Goal: Information Seeking & Learning: Find specific fact

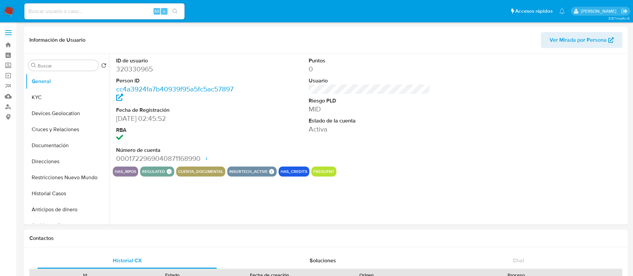
select select "10"
click at [61, 97] on button "KYC" at bounding box center [65, 97] width 78 height 16
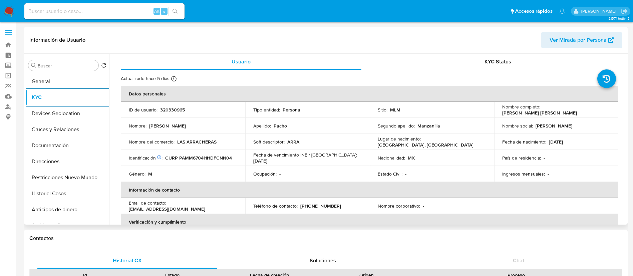
drag, startPoint x: 224, startPoint y: 147, endPoint x: 200, endPoint y: 146, distance: 23.7
click at [202, 146] on td "Nombre del comercio : LAS ARRACHERAS" at bounding box center [183, 142] width 125 height 16
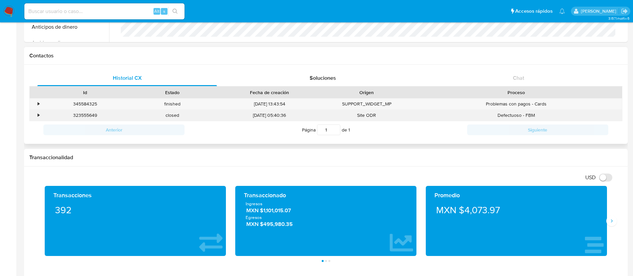
scroll to position [200, 0]
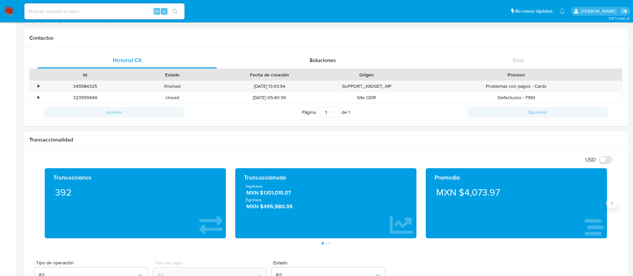
click at [615, 204] on button "Siguiente" at bounding box center [612, 203] width 11 height 11
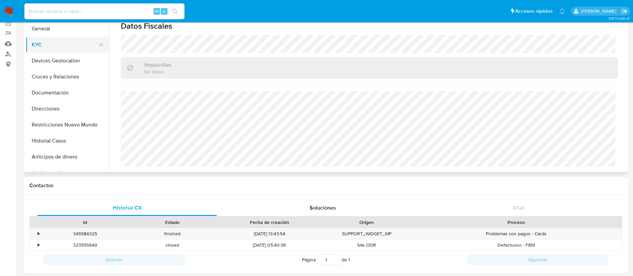
scroll to position [0, 0]
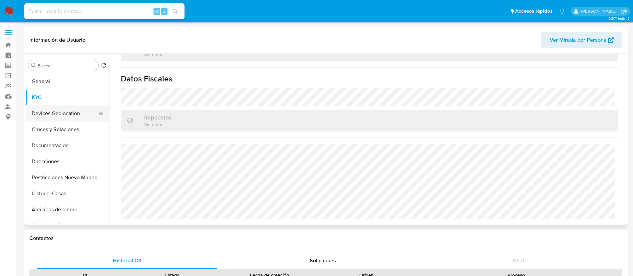
click at [51, 108] on button "Devices Geolocation" at bounding box center [65, 113] width 78 height 16
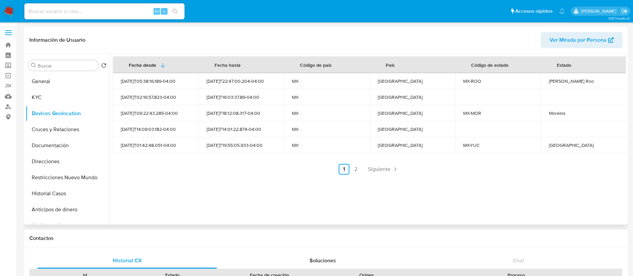
click at [379, 175] on div "Fecha desde Fecha hasta Código de país País Código de estado Estado 2023-10-08T…" at bounding box center [367, 139] width 517 height 171
click at [380, 170] on span "Siguiente" at bounding box center [379, 169] width 22 height 5
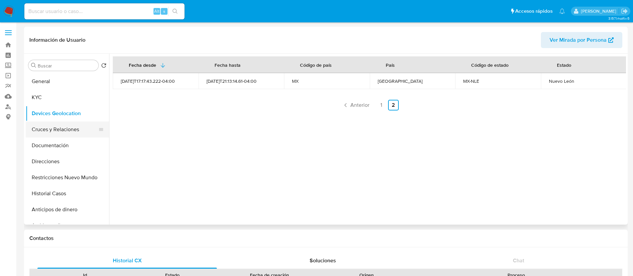
click at [57, 129] on button "Cruces y Relaciones" at bounding box center [65, 130] width 78 height 16
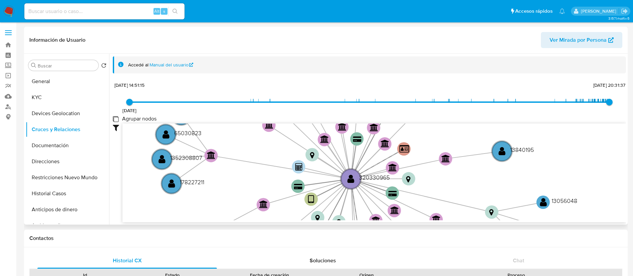
click at [118, 118] on group_nodes "Agrupar nodos" at bounding box center [115, 118] width 5 height 5
checkbox group_nodes "true"
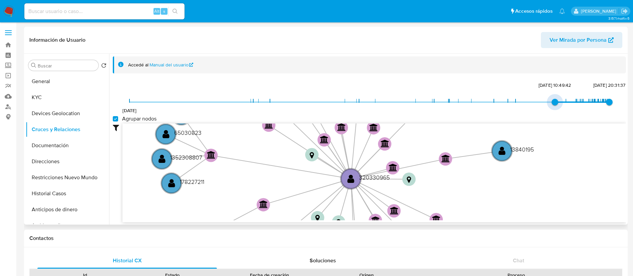
type input "1727684504000"
drag, startPoint x: 130, startPoint y: 99, endPoint x: 532, endPoint y: 108, distance: 402.4
click at [532, 108] on div "16/12/2020 30/9/2024, 2:21:44 31/8/2025, 20:31:37" at bounding box center [370, 106] width 480 height 19
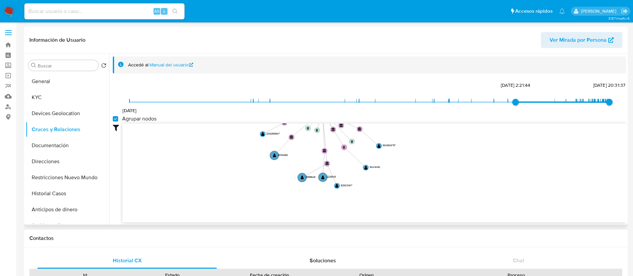
drag, startPoint x: 335, startPoint y: 152, endPoint x: 338, endPoint y: 85, distance: 67.2
click at [338, 85] on div "16/12/2020 30/9/2024, 2:21:44 31/8/2025, 20:31:37 Agrupar nodos Filtros Confian…" at bounding box center [369, 151] width 513 height 142
click at [52, 146] on button "Documentación" at bounding box center [65, 146] width 78 height 16
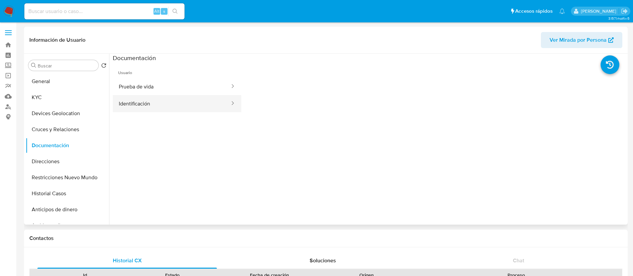
click at [171, 101] on button "Identificación" at bounding box center [172, 103] width 118 height 17
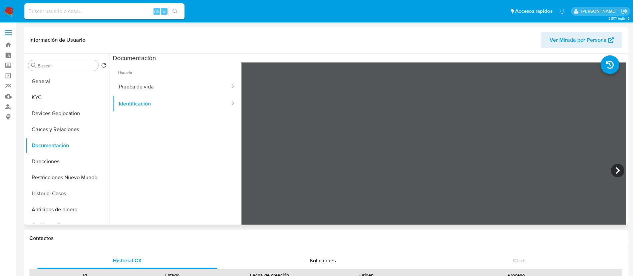
click at [209, 75] on span "Usuario" at bounding box center [177, 70] width 129 height 16
click at [203, 82] on button "Prueba de vida" at bounding box center [172, 86] width 118 height 17
click at [68, 76] on button "General" at bounding box center [65, 81] width 78 height 16
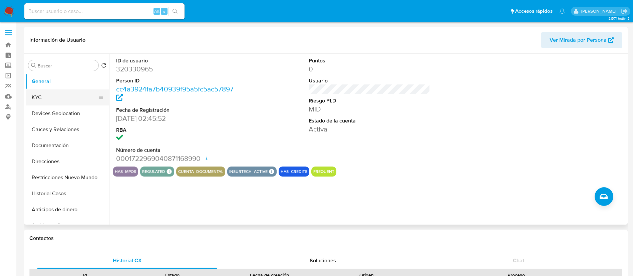
click at [61, 98] on button "KYC" at bounding box center [65, 97] width 78 height 16
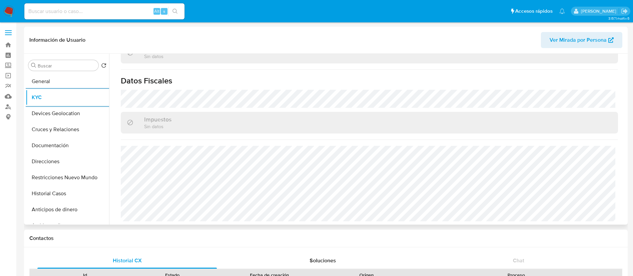
scroll to position [407, 0]
click at [9, 14] on img at bounding box center [8, 11] width 11 height 11
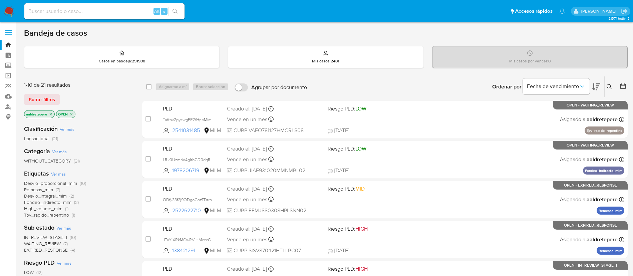
click at [67, 11] on input at bounding box center [104, 11] width 160 height 9
paste input "320330965"
type input "320330965"
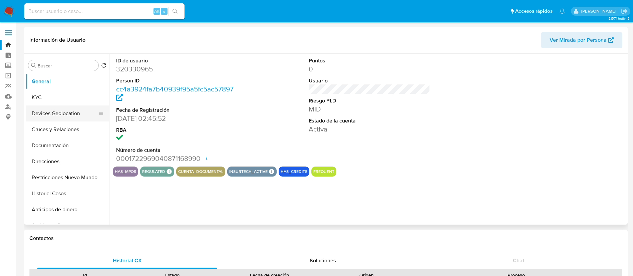
select select "10"
click at [75, 100] on button "KYC" at bounding box center [65, 97] width 78 height 16
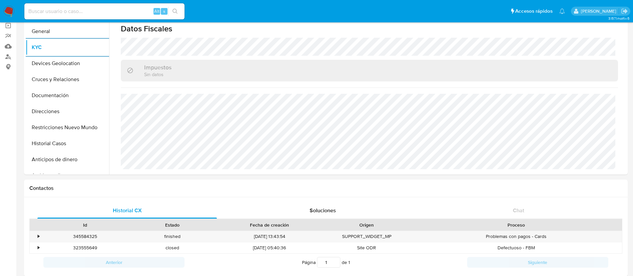
scroll to position [300, 0]
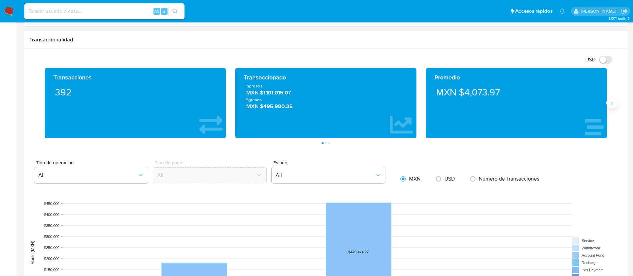
click at [612, 103] on icon "Siguiente" at bounding box center [612, 103] width 2 height 3
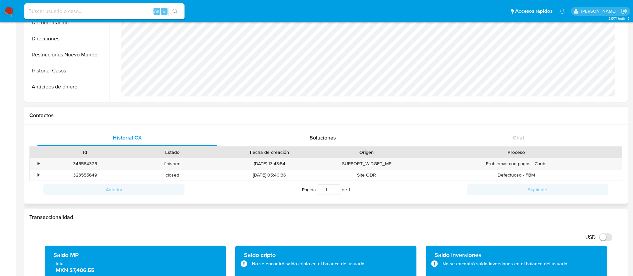
scroll to position [50, 0]
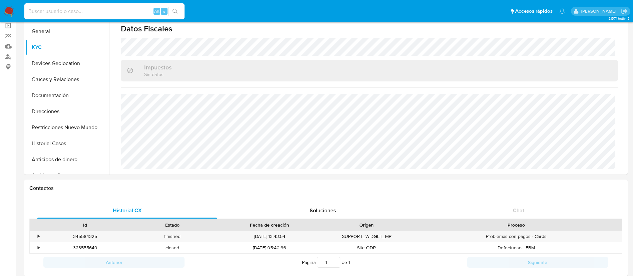
click at [126, 8] on input at bounding box center [104, 11] width 160 height 9
paste input "328976327"
click at [76, 15] on input "328976327" at bounding box center [104, 11] width 160 height 9
type input "328976327"
click at [175, 12] on icon "search-icon" at bounding box center [175, 11] width 5 height 5
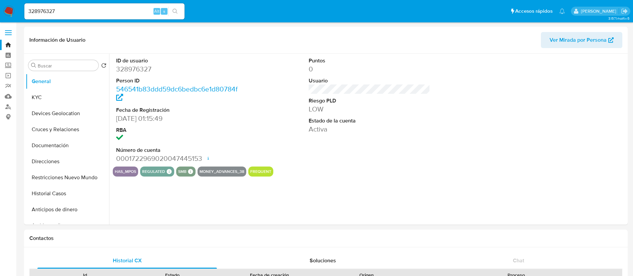
select select "10"
click at [152, 63] on dt "ID de usuario" at bounding box center [177, 60] width 122 height 7
click at [146, 67] on dd "328976327" at bounding box center [177, 68] width 122 height 9
copy dd "328976327"
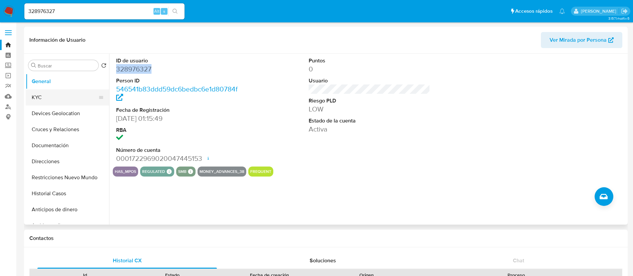
click at [60, 93] on button "KYC" at bounding box center [65, 97] width 78 height 16
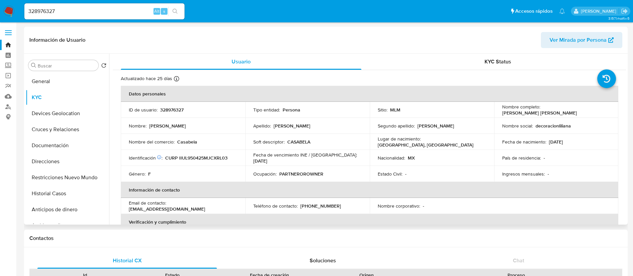
drag, startPoint x: 571, startPoint y: 114, endPoint x: 500, endPoint y: 115, distance: 70.1
click at [502, 115] on div "Nombre completo : [PERSON_NAME] [PERSON_NAME]" at bounding box center [556, 110] width 109 height 12
copy p "[PERSON_NAME] [PERSON_NAME]"
click at [181, 111] on p "328976327" at bounding box center [171, 110] width 23 height 6
drag, startPoint x: 181, startPoint y: 111, endPoint x: 186, endPoint y: 107, distance: 5.8
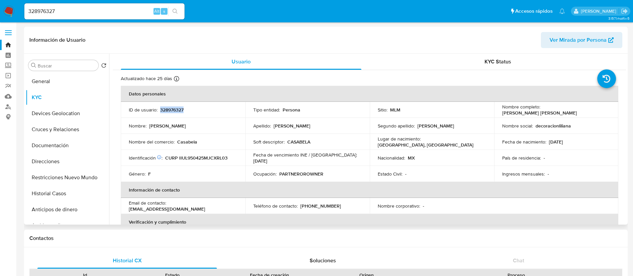
click at [181, 111] on p "328976327" at bounding box center [171, 110] width 23 height 6
copy p "328976327"
click at [275, 170] on td "Ocupación : PARTNEROROWNER" at bounding box center [307, 174] width 125 height 16
drag, startPoint x: 159, startPoint y: 139, endPoint x: 220, endPoint y: 144, distance: 61.0
click at [220, 144] on div "Nombre del comercio : Casabela" at bounding box center [183, 142] width 109 height 6
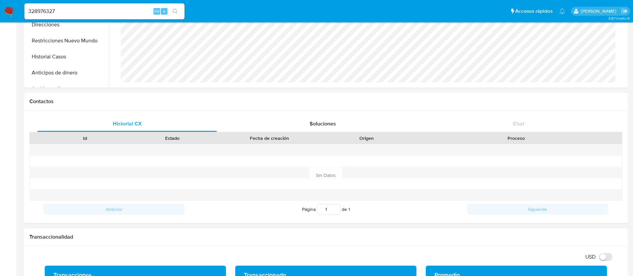
scroll to position [250, 0]
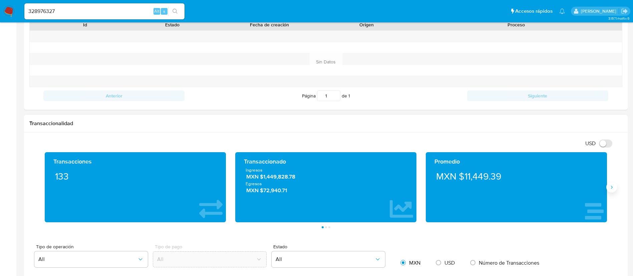
click at [611, 190] on button "Siguiente" at bounding box center [612, 187] width 11 height 11
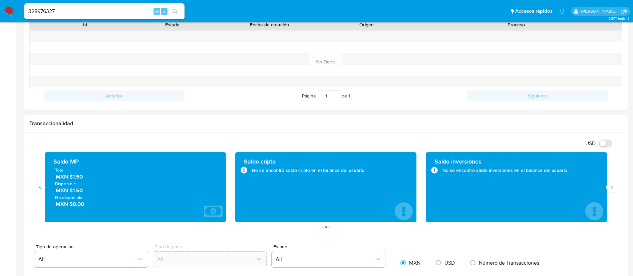
scroll to position [0, 0]
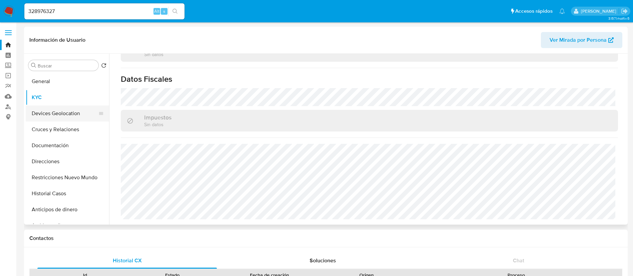
click at [76, 105] on button "Devices Geolocation" at bounding box center [65, 113] width 78 height 16
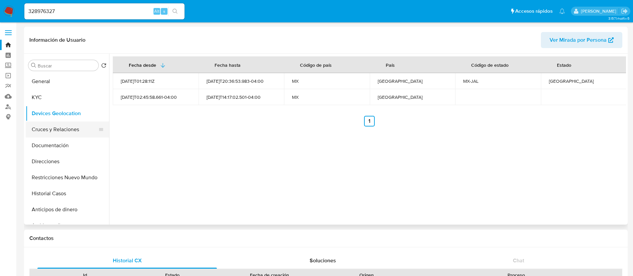
click at [70, 129] on button "Cruces y Relaciones" at bounding box center [65, 130] width 78 height 16
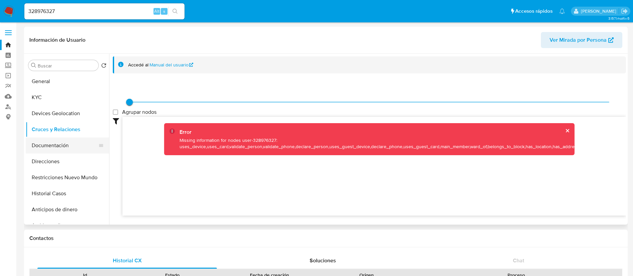
click at [58, 147] on button "Documentación" at bounding box center [65, 146] width 78 height 16
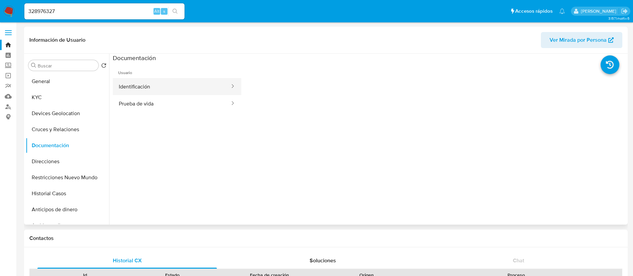
click at [146, 79] on button "Identificación" at bounding box center [172, 86] width 118 height 17
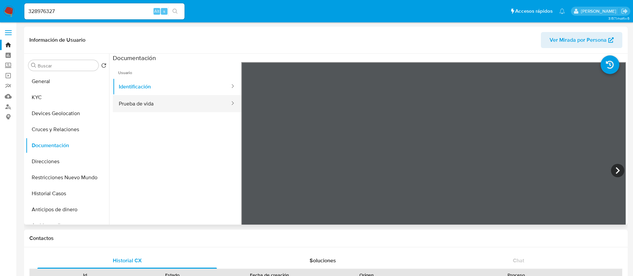
click at [171, 109] on button "Prueba de vida" at bounding box center [172, 103] width 118 height 17
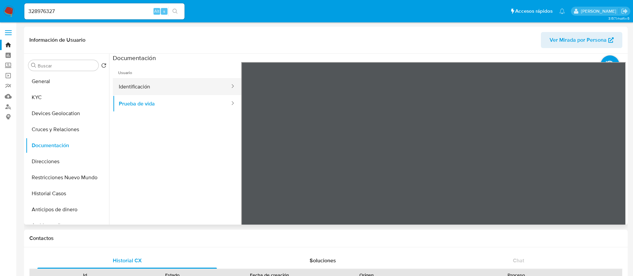
click at [138, 92] on button "Identificación" at bounding box center [172, 86] width 118 height 17
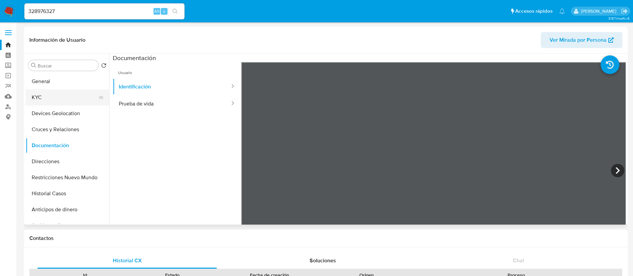
click at [62, 101] on button "KYC" at bounding box center [65, 97] width 78 height 16
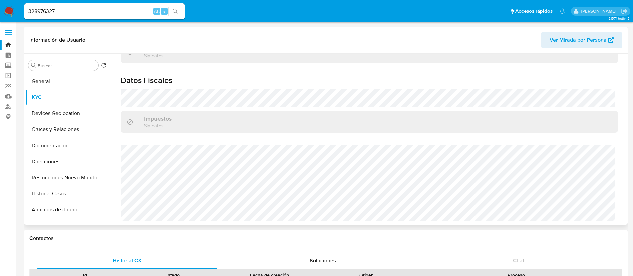
scroll to position [413, 0]
copy div "mercio : Casabela"
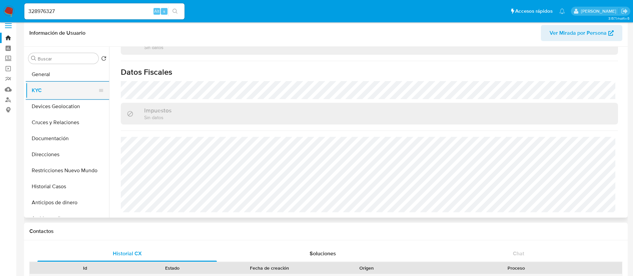
scroll to position [0, 0]
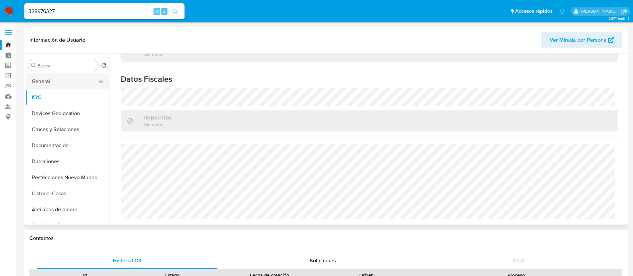
click at [78, 82] on button "General" at bounding box center [65, 81] width 78 height 16
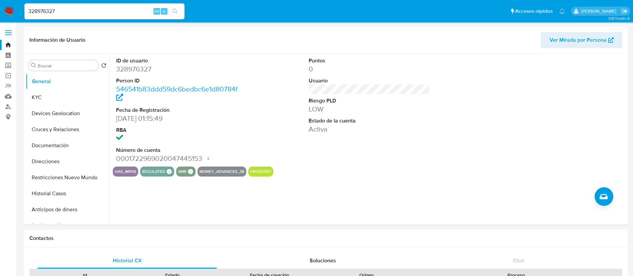
copy div "mercio : Casabela"
click at [54, 96] on button "KYC" at bounding box center [65, 97] width 78 height 16
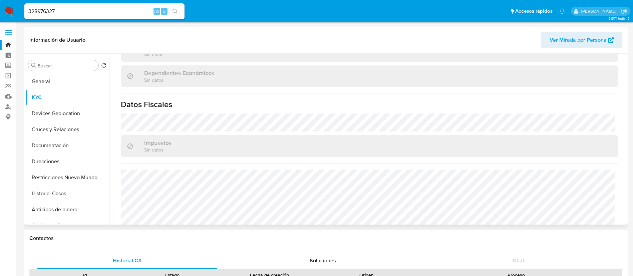
scroll to position [413, 0]
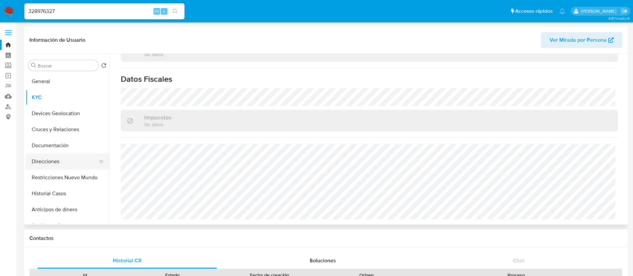
click at [54, 163] on button "Direcciones" at bounding box center [65, 162] width 78 height 16
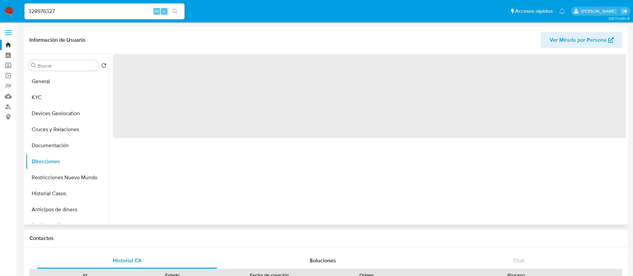
scroll to position [0, 0]
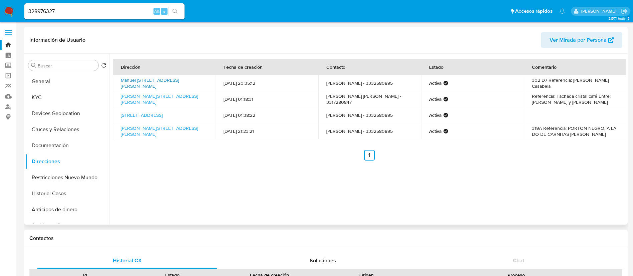
click at [137, 87] on link "Manuel [STREET_ADDRESS][PERSON_NAME]" at bounding box center [150, 83] width 58 height 13
drag, startPoint x: 65, startPoint y: 9, endPoint x: 0, endPoint y: -12, distance: 68.7
paste input "437323952"
type input "437323952"
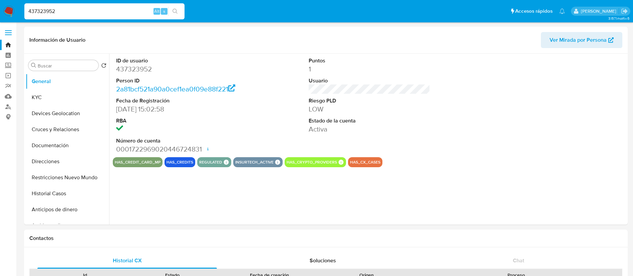
select select "10"
click at [69, 95] on button "KYC" at bounding box center [65, 97] width 78 height 16
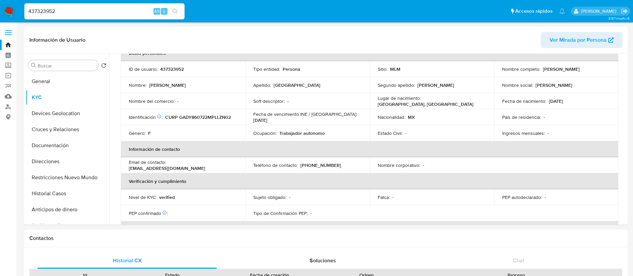
scroll to position [50, 0]
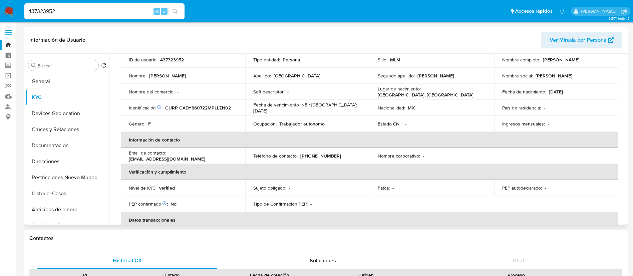
click at [179, 60] on p "437323952" at bounding box center [172, 60] width 24 height 6
copy p "437323952"
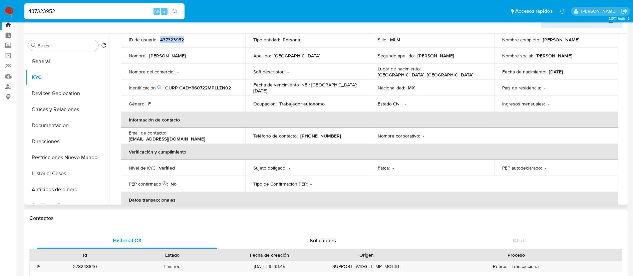
scroll to position [49, 0]
drag, startPoint x: 581, startPoint y: 40, endPoint x: 540, endPoint y: 41, distance: 41.1
click at [540, 41] on div "Nombre completo : [PERSON_NAME]" at bounding box center [556, 40] width 109 height 6
copy div "[PERSON_NAME]"
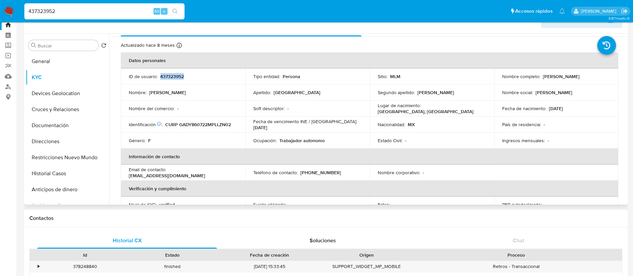
scroll to position [0, 0]
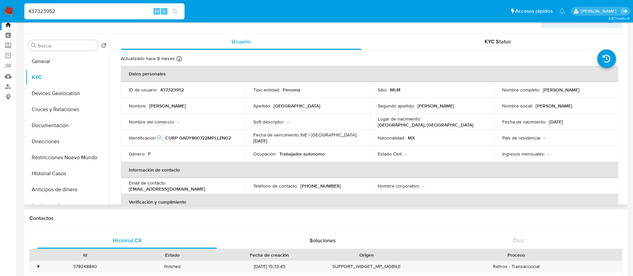
drag, startPoint x: 280, startPoint y: 149, endPoint x: 318, endPoint y: 150, distance: 37.4
click at [318, 150] on td "Ocupación : Trabajador autonomo" at bounding box center [307, 154] width 125 height 16
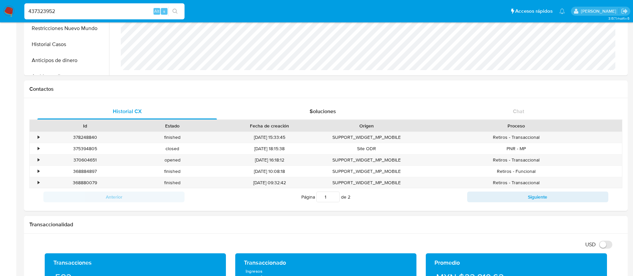
scroll to position [270, 0]
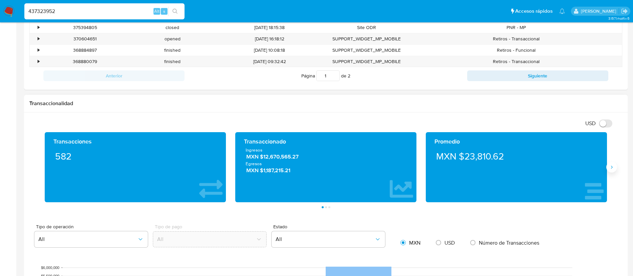
click at [614, 171] on button "Siguiente" at bounding box center [612, 167] width 11 height 11
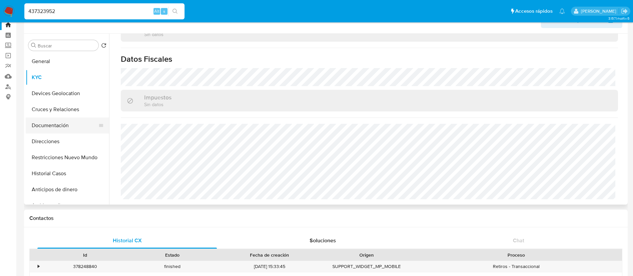
scroll to position [213, 0]
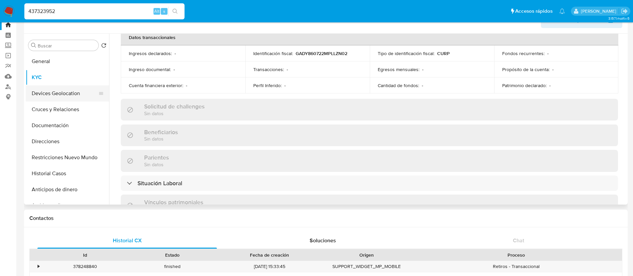
click at [68, 90] on button "Devices Geolocation" at bounding box center [65, 93] width 78 height 16
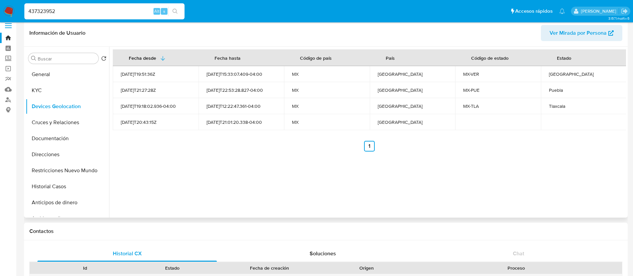
scroll to position [0, 0]
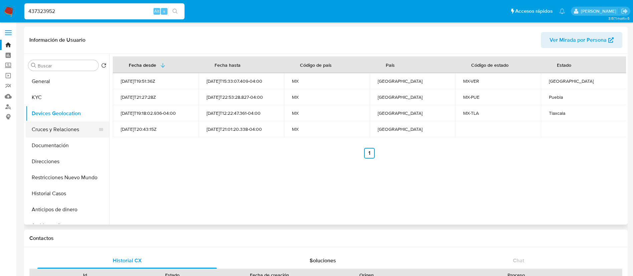
drag, startPoint x: 42, startPoint y: 145, endPoint x: 52, endPoint y: 131, distance: 18.0
click at [52, 131] on ul "General KYC Devices Geolocation Cruces y Relaciones Documentación Direcciones R…" at bounding box center [67, 148] width 83 height 151
click at [52, 131] on button "Cruces y Relaciones" at bounding box center [65, 130] width 78 height 16
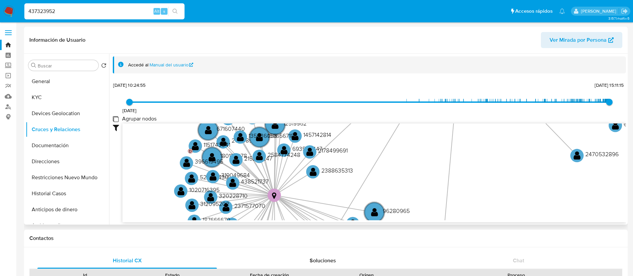
click at [116, 118] on group_nodes "Agrupar nodos" at bounding box center [115, 118] width 5 height 5
checkbox group_nodes "true"
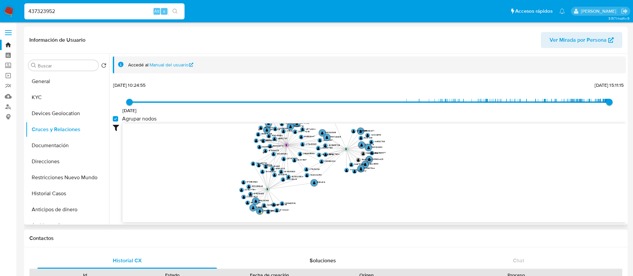
drag, startPoint x: 382, startPoint y: 166, endPoint x: 375, endPoint y: 94, distance: 71.4
click at [375, 94] on div "[DATE] [DATE] 10:24:55 [DATE] 15:11:15 Agrupar nodos Filtros Confianza alta Dev…" at bounding box center [369, 151] width 513 height 142
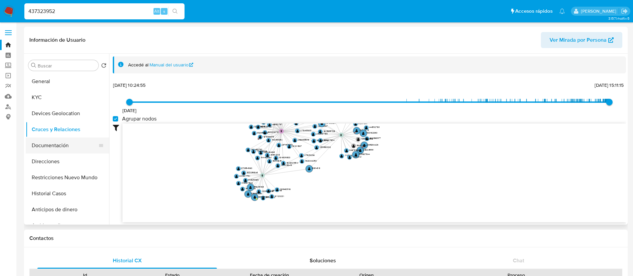
click at [41, 147] on button "Documentación" at bounding box center [65, 146] width 78 height 16
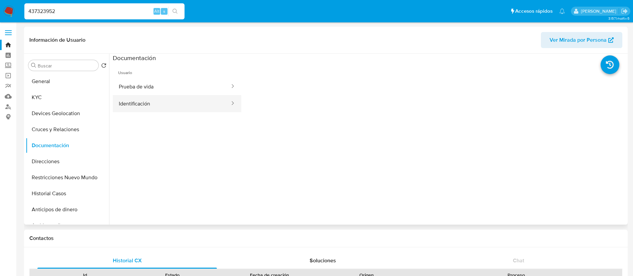
click at [162, 106] on button "Identificación" at bounding box center [172, 103] width 118 height 17
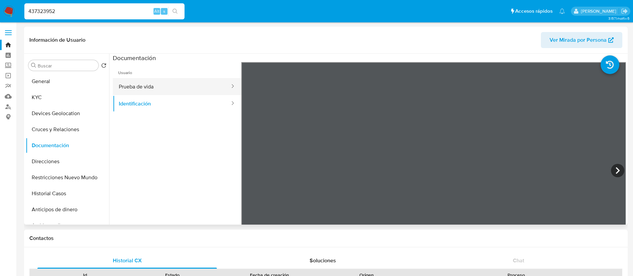
click at [174, 88] on button "Prueba de vida" at bounding box center [172, 86] width 118 height 17
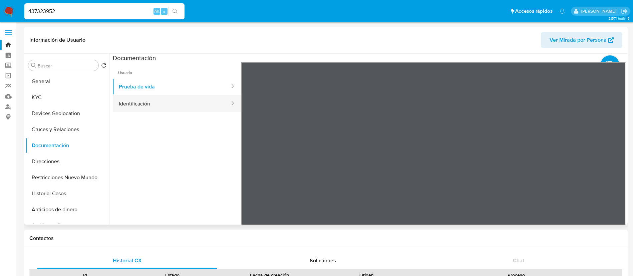
click at [140, 107] on button "Identificación" at bounding box center [172, 103] width 118 height 17
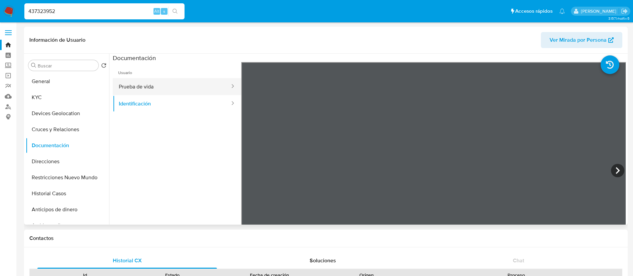
click at [144, 81] on button "Prueba de vida" at bounding box center [172, 86] width 118 height 17
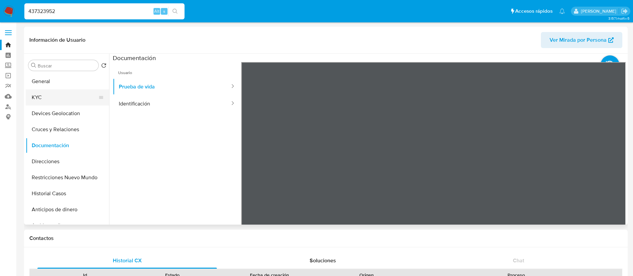
click at [38, 99] on button "KYC" at bounding box center [65, 97] width 78 height 16
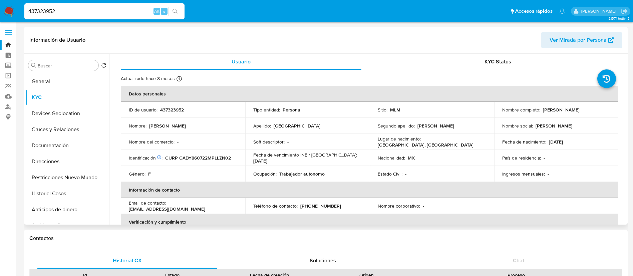
drag, startPoint x: 626, startPoint y: 73, endPoint x: 627, endPoint y: 91, distance: 18.4
click at [627, 91] on div "Buscar Volver al orden por defecto General KYC Devices Geolocation Cruces y Rel…" at bounding box center [326, 139] width 604 height 171
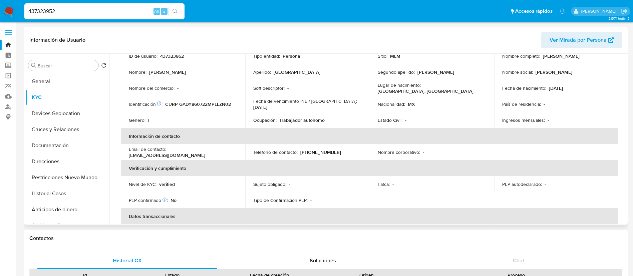
scroll to position [50, 0]
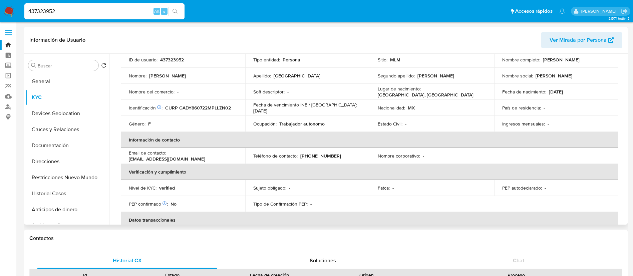
click at [592, 97] on td "Fecha de nacimiento : [DEMOGRAPHIC_DATA]" at bounding box center [556, 92] width 125 height 16
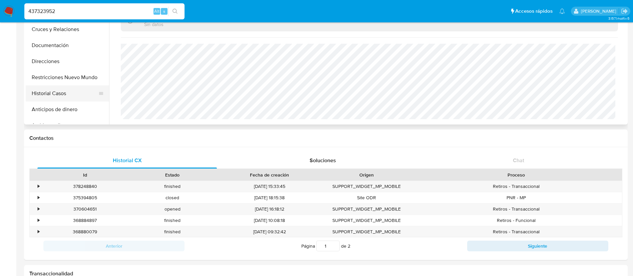
scroll to position [0, 0]
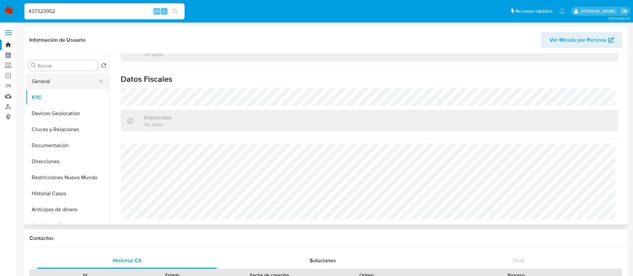
click at [72, 86] on button "General" at bounding box center [65, 81] width 78 height 16
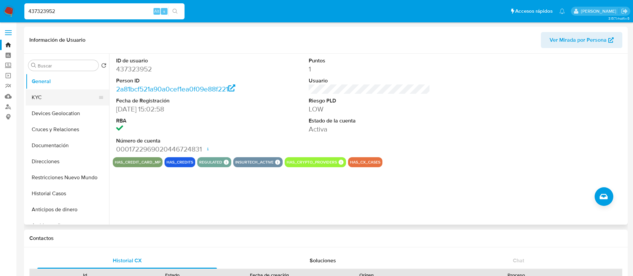
click at [53, 93] on button "KYC" at bounding box center [65, 97] width 78 height 16
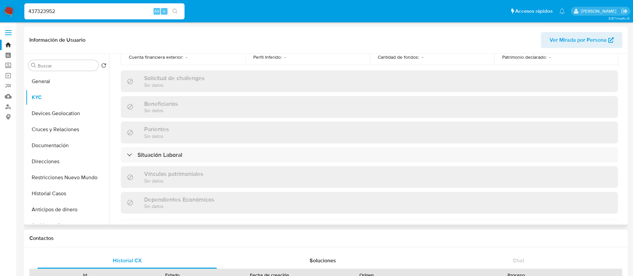
scroll to position [413, 0]
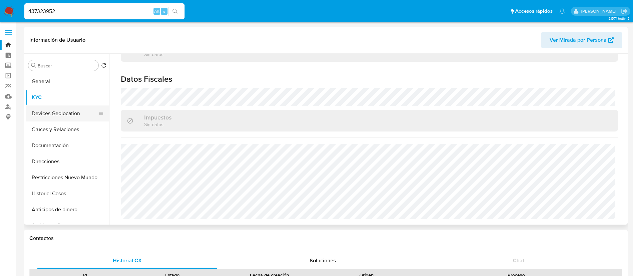
click at [65, 110] on button "Devices Geolocation" at bounding box center [65, 113] width 78 height 16
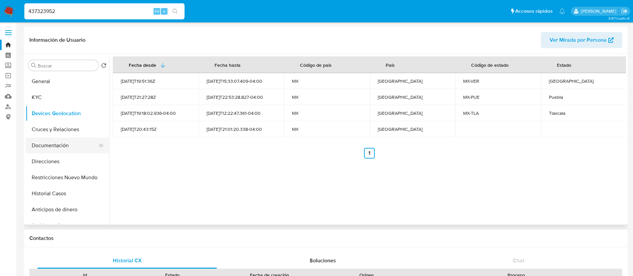
click at [54, 146] on button "Documentación" at bounding box center [65, 146] width 78 height 16
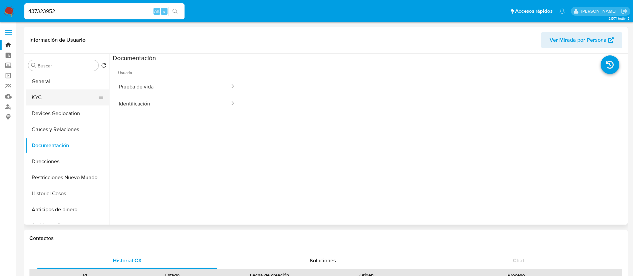
click at [31, 102] on button "KYC" at bounding box center [65, 97] width 78 height 16
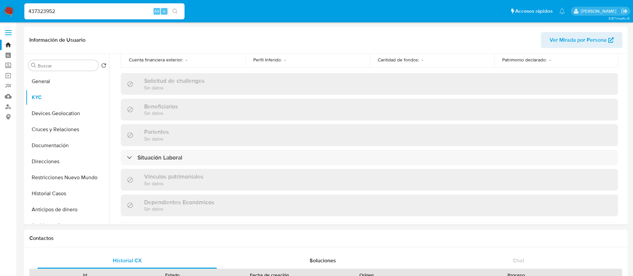
scroll to position [163, 0]
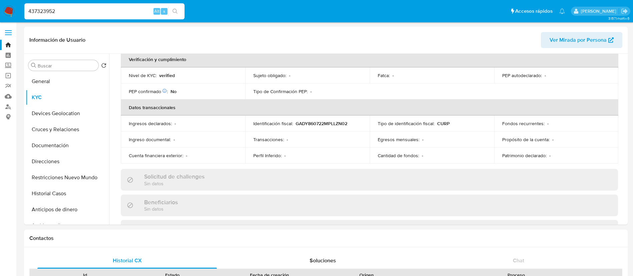
click at [7, 15] on img at bounding box center [8, 11] width 11 height 11
